Goal: Navigation & Orientation: Find specific page/section

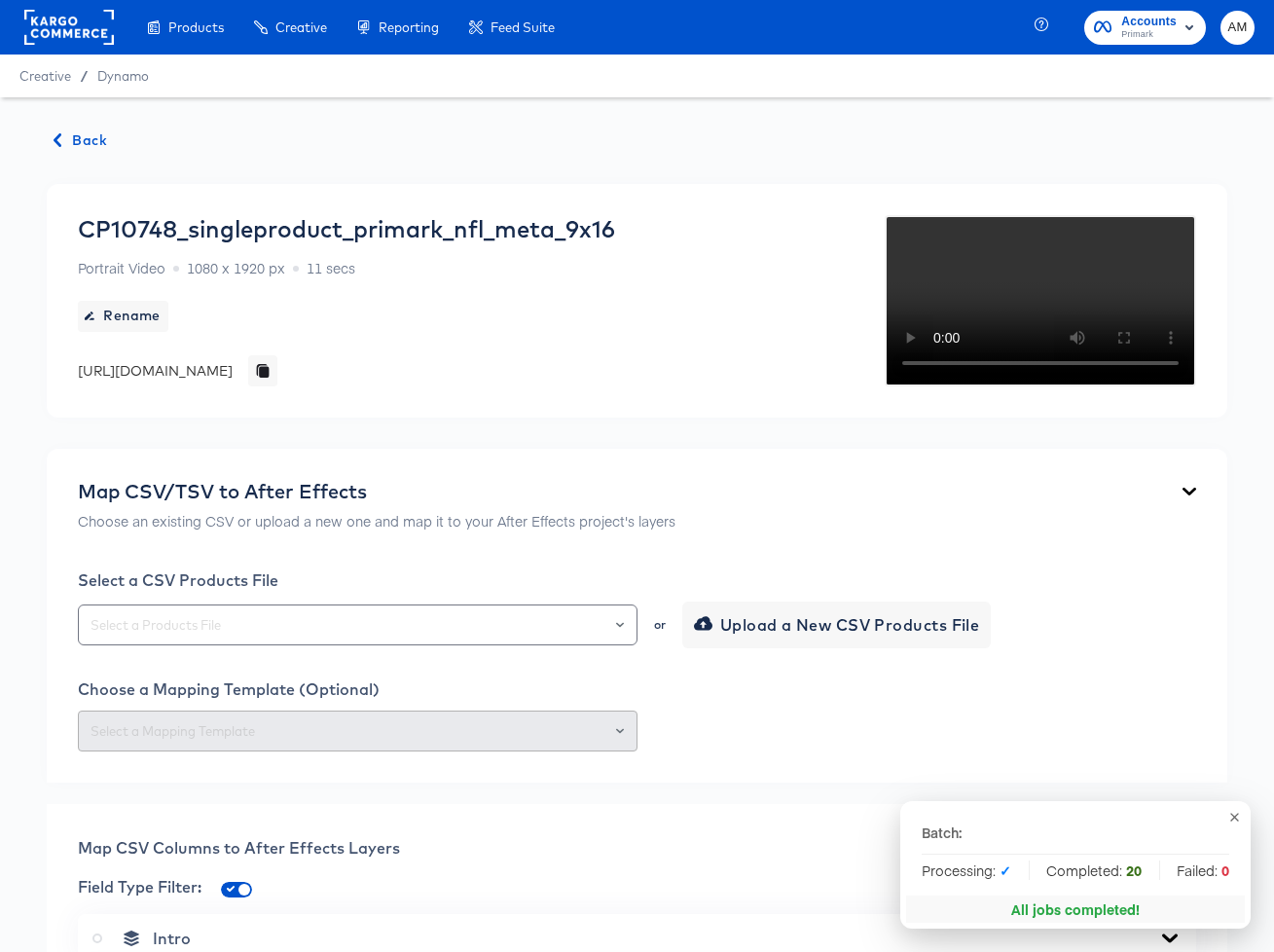
click at [63, 36] on rect at bounding box center [69, 27] width 90 height 35
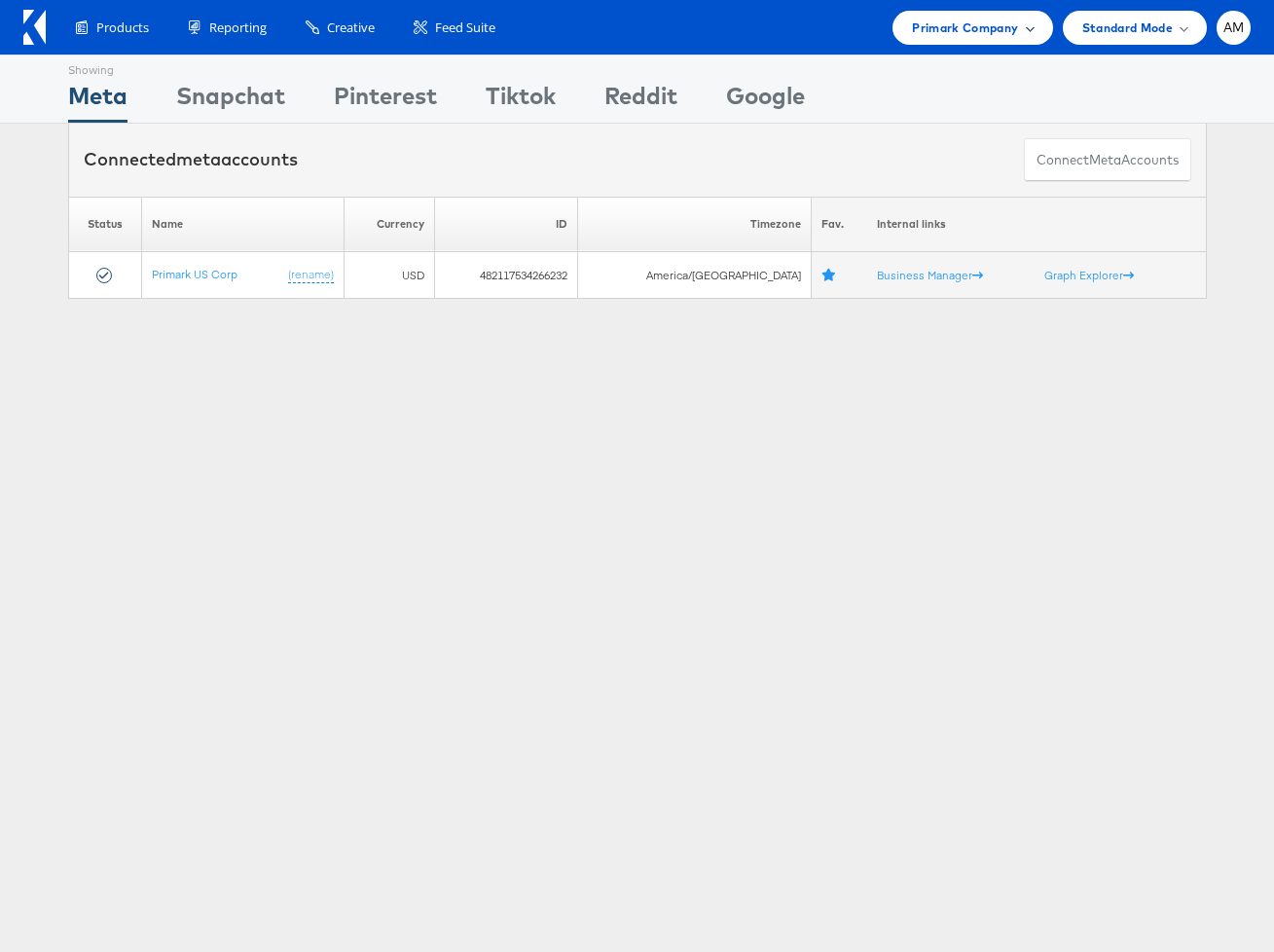
click at [951, 25] on span "Primark Company" at bounding box center [965, 28] width 106 height 20
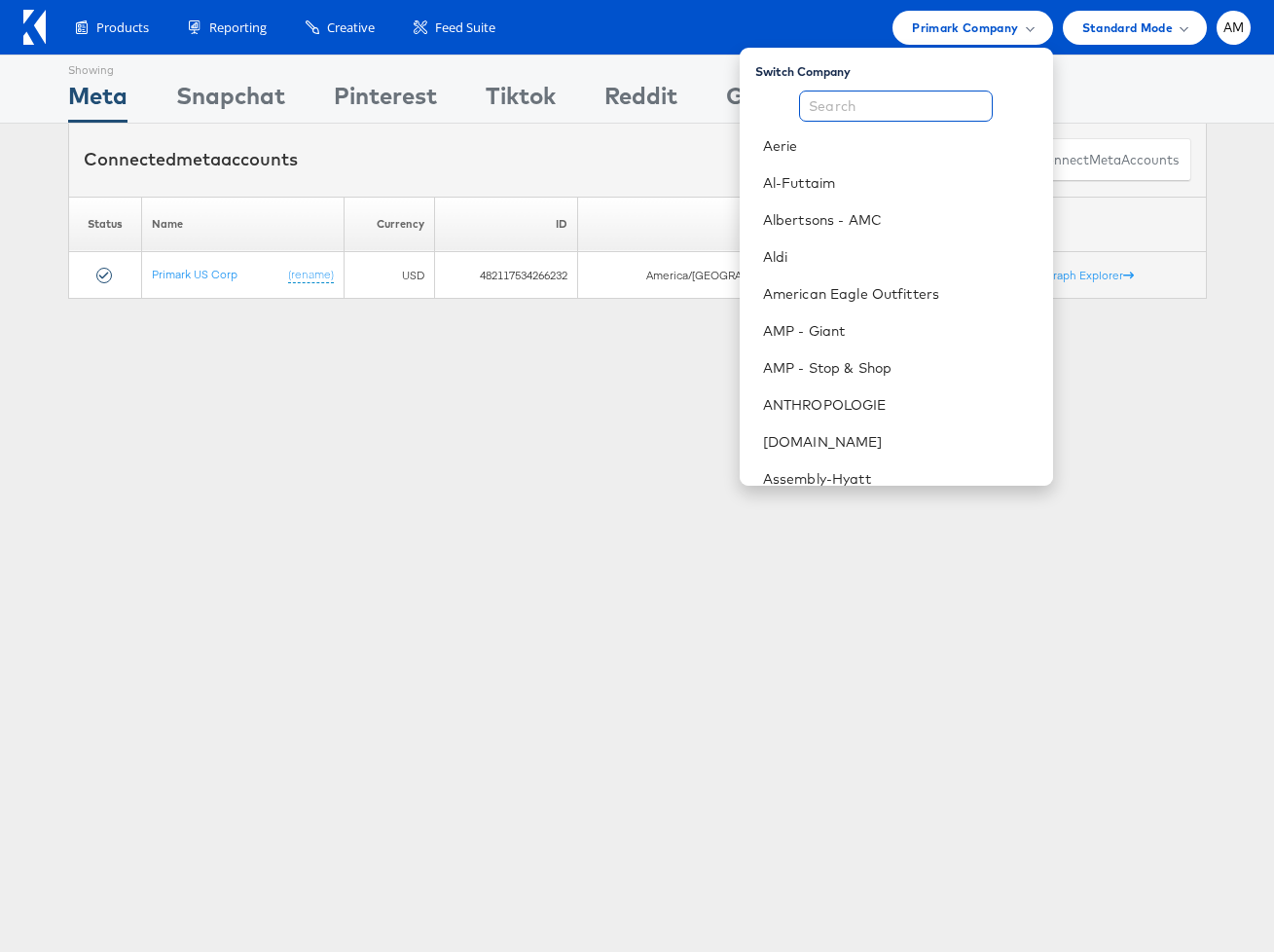
click at [900, 105] on input "text" at bounding box center [896, 106] width 194 height 31
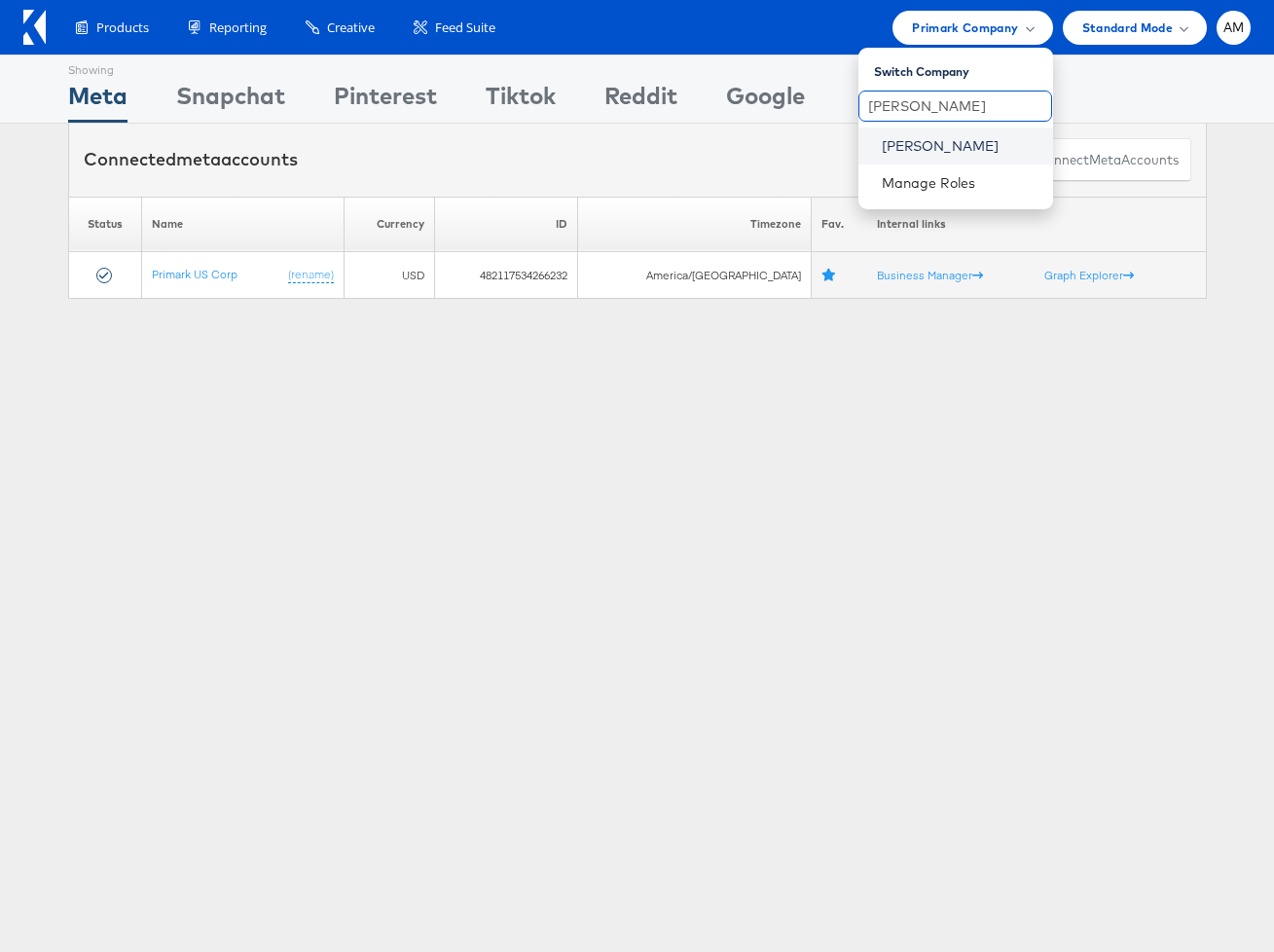
type input "Belk"
click at [907, 150] on link "Belk" at bounding box center [960, 145] width 156 height 19
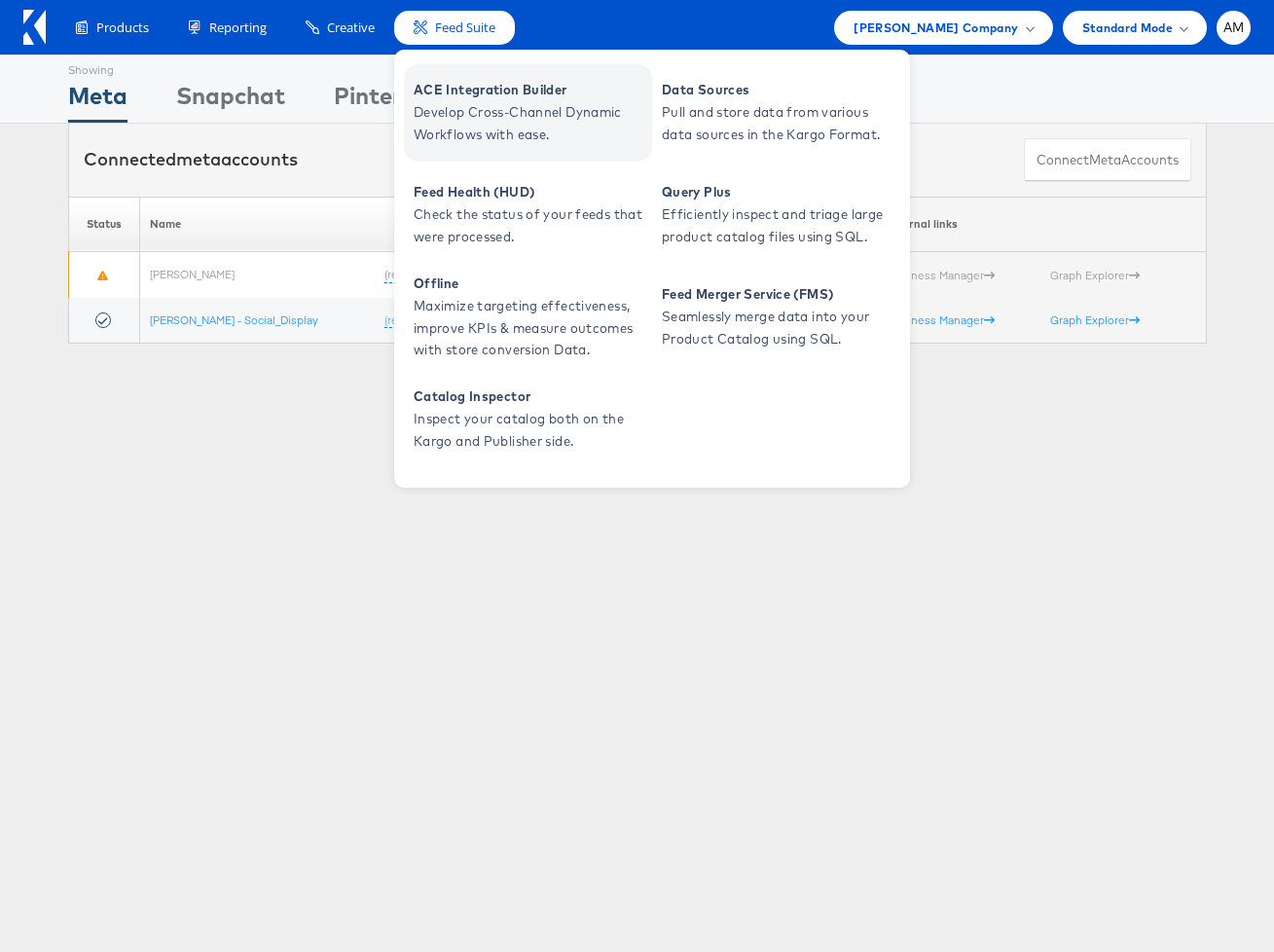
click at [469, 96] on span "ACE Integration Builder" at bounding box center [531, 90] width 234 height 22
